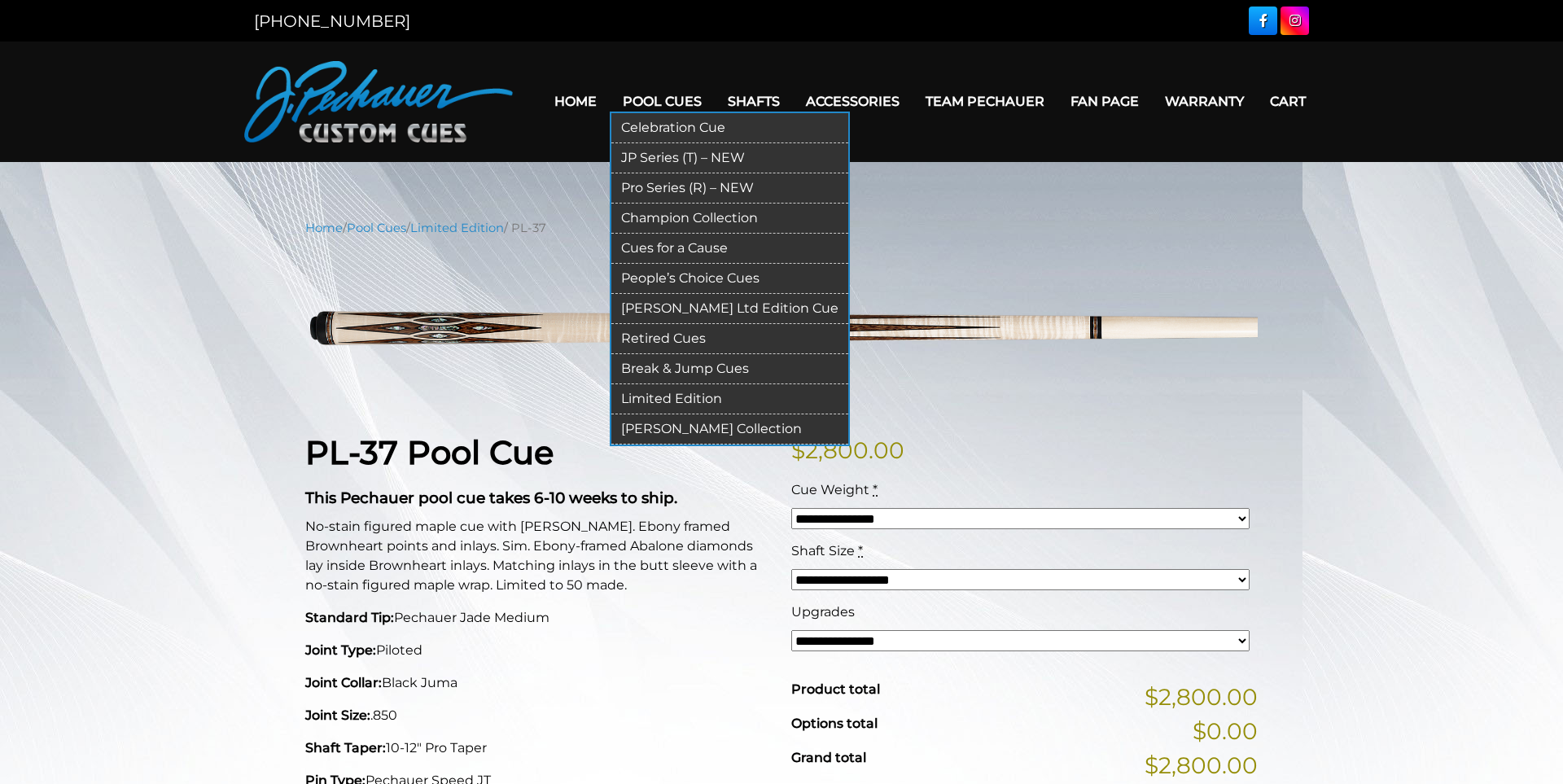
click at [668, 162] on link "JP Series (T) – NEW" at bounding box center [729, 158] width 237 height 30
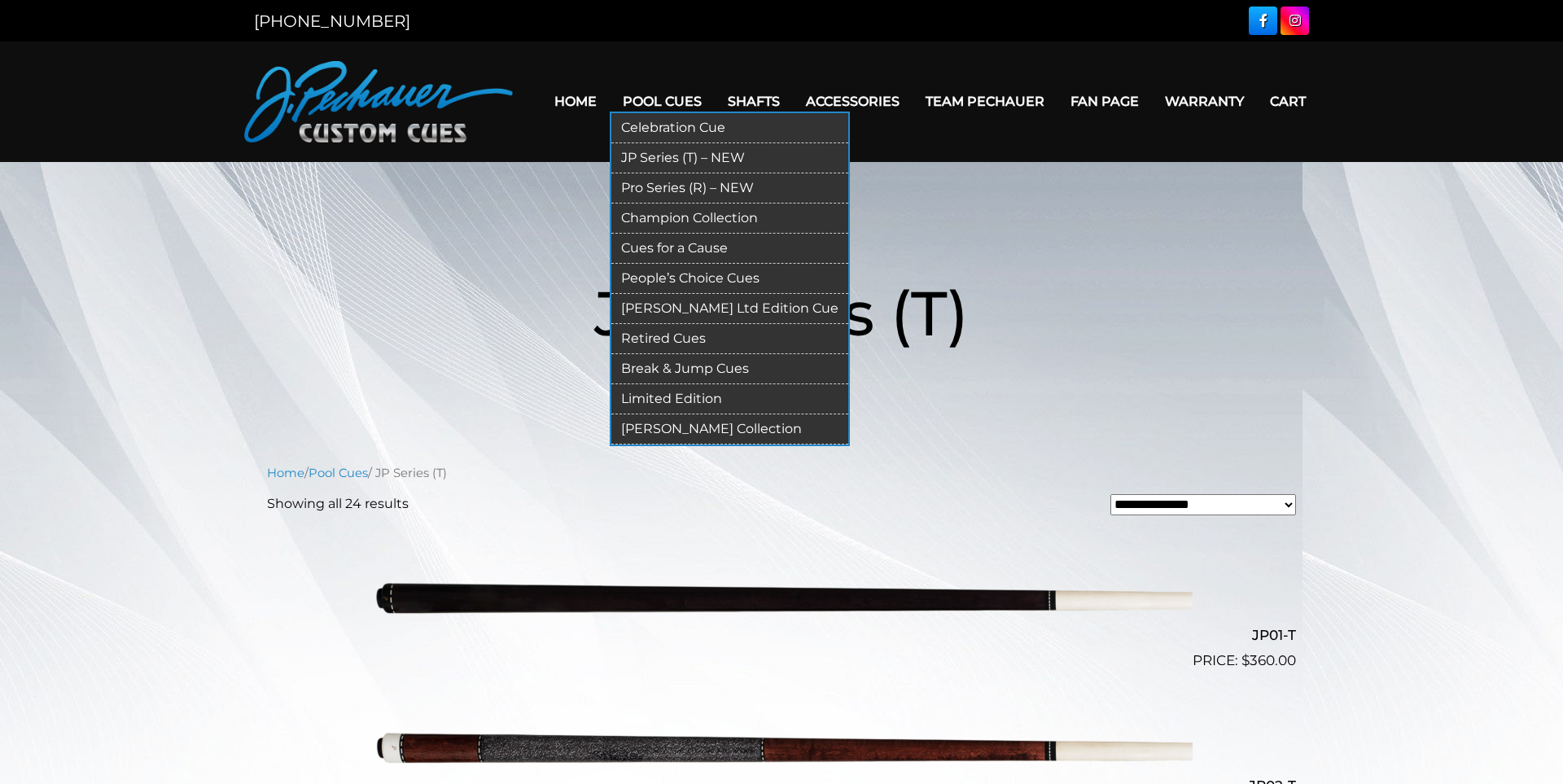
click at [675, 199] on link "Pro Series (R) – NEW" at bounding box center [729, 189] width 237 height 30
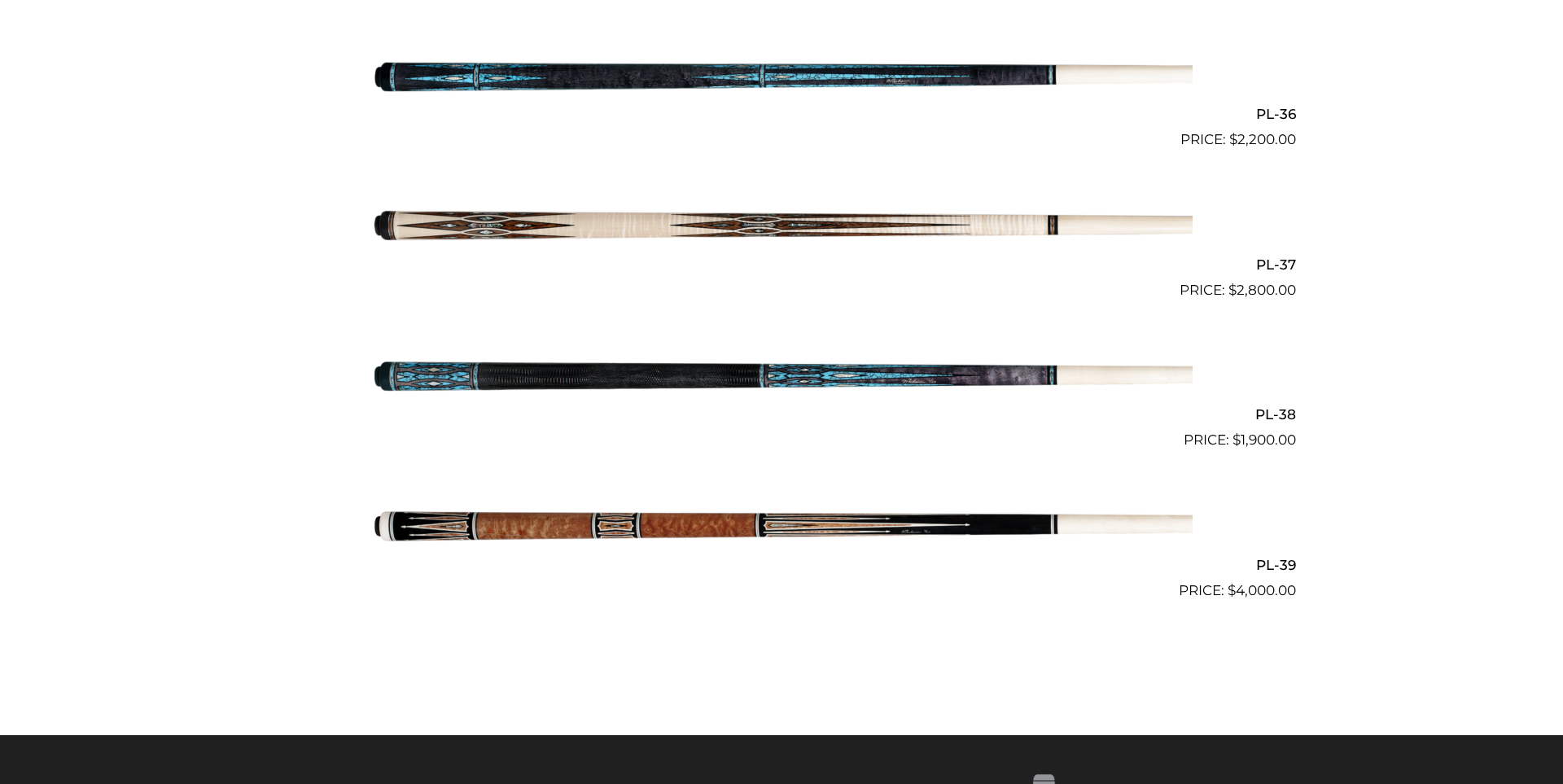
scroll to position [4438, 0]
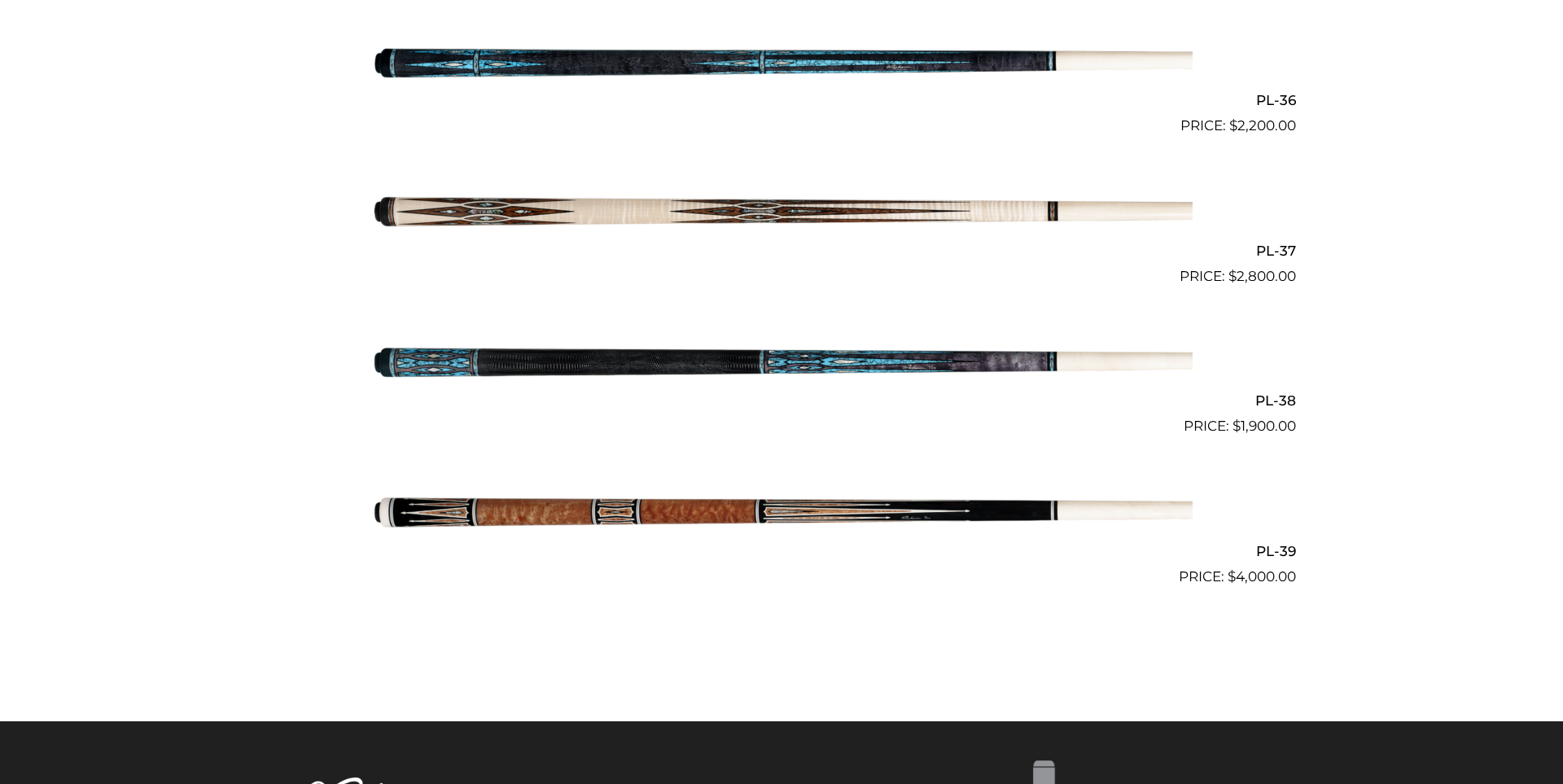
click at [559, 208] on img at bounding box center [782, 211] width 822 height 136
